Goal: Find specific page/section: Find specific page/section

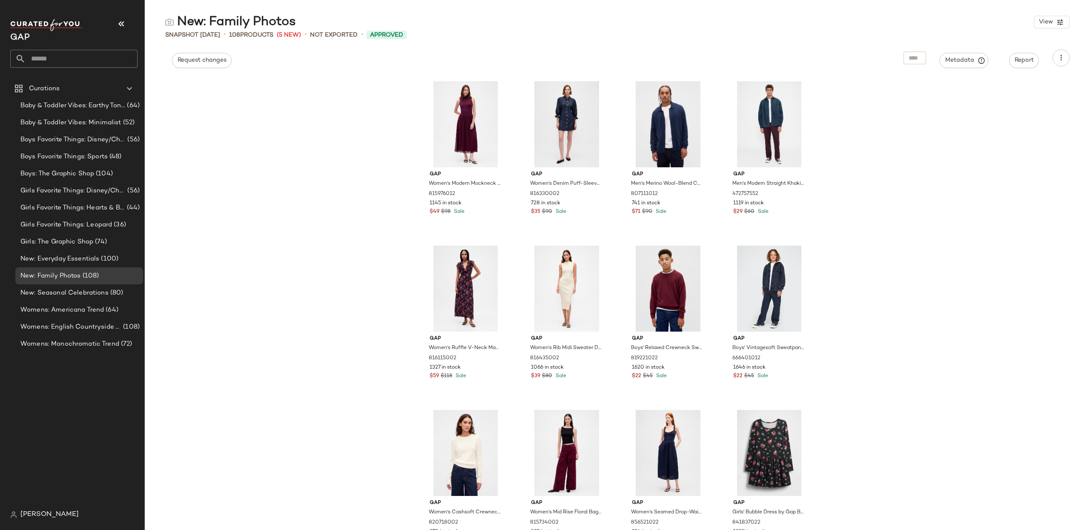
click at [986, 183] on div "Gap Women's Modern Mockneck Mixed Media Maxi Dress by Gap Tuscan Red Size L 815…" at bounding box center [617, 304] width 945 height 454
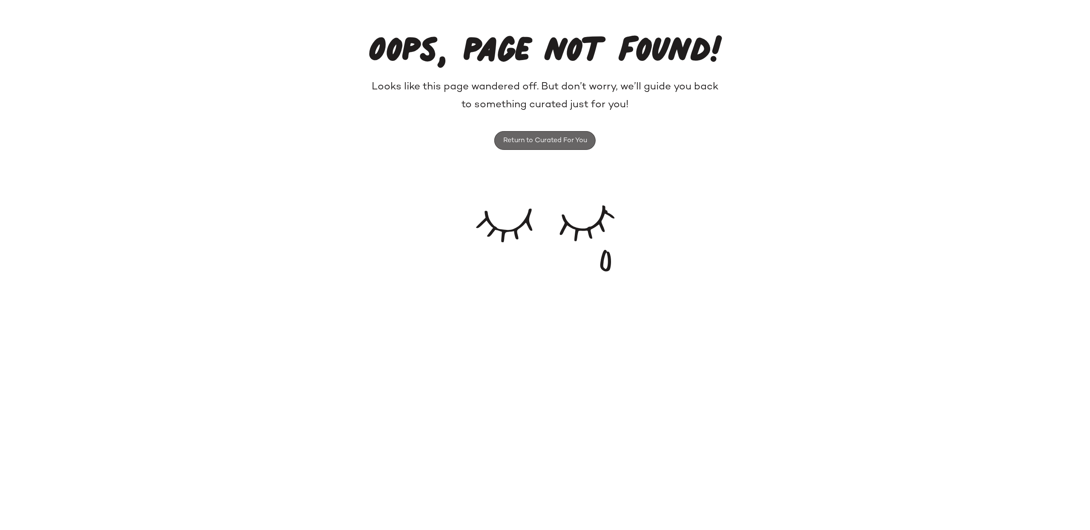
click at [523, 147] on button "Return to Curated For You" at bounding box center [544, 140] width 101 height 19
